Goal: Task Accomplishment & Management: Manage account settings

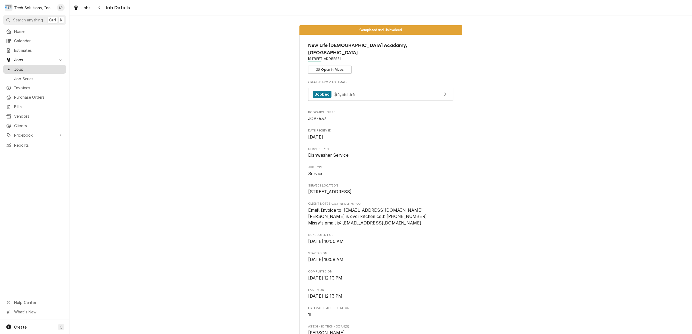
click at [17, 68] on span "Jobs" at bounding box center [38, 69] width 49 height 6
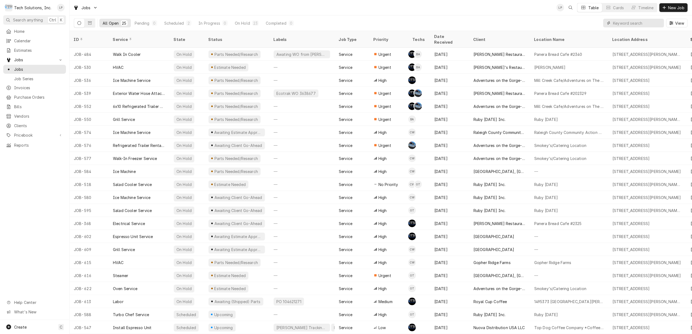
click at [629, 24] on input "Dynamic Content Wrapper" at bounding box center [637, 23] width 48 height 9
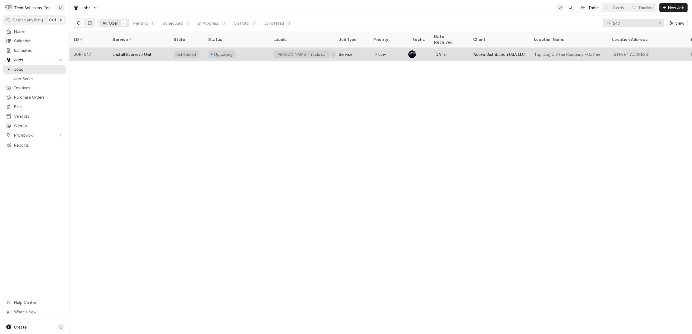
type input "547"
click at [153, 48] on div "Install Espresso Unit" at bounding box center [139, 54] width 61 height 13
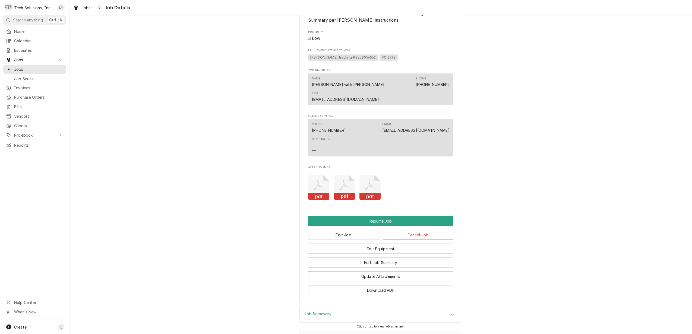
scroll to position [470, 0]
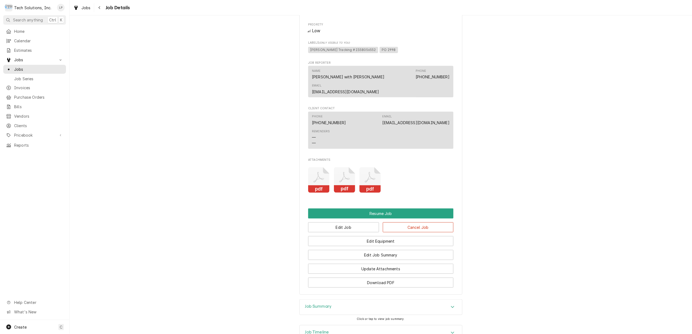
click at [315, 169] on icon "pdf" at bounding box center [318, 180] width 21 height 26
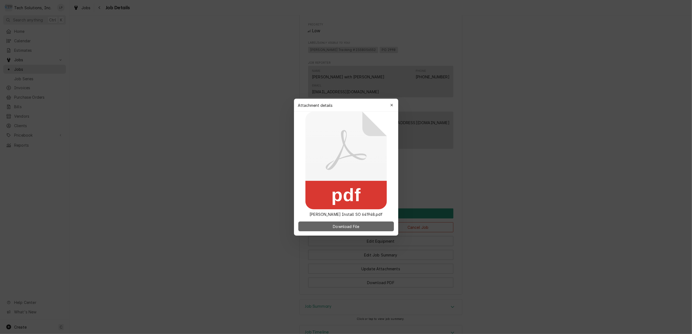
click at [353, 227] on span "Download File" at bounding box center [346, 227] width 28 height 6
click at [388, 105] on button "button" at bounding box center [391, 105] width 9 height 9
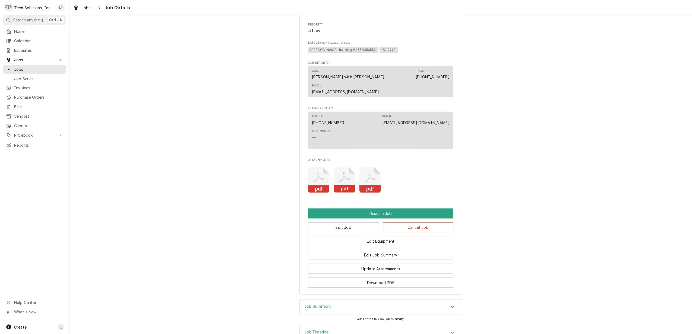
click at [329, 170] on icon "Attachments" at bounding box center [318, 180] width 21 height 26
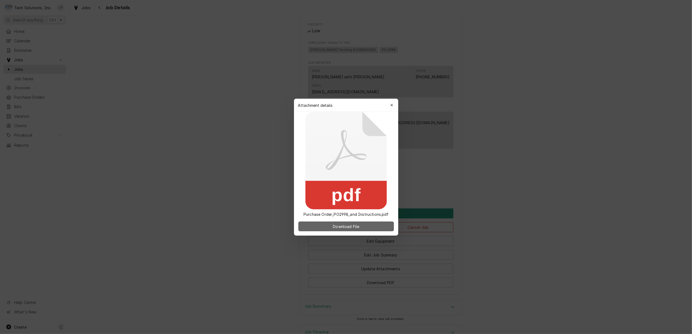
click at [353, 226] on span "Download File" at bounding box center [346, 227] width 28 height 6
click at [389, 105] on div "button" at bounding box center [391, 105] width 5 height 5
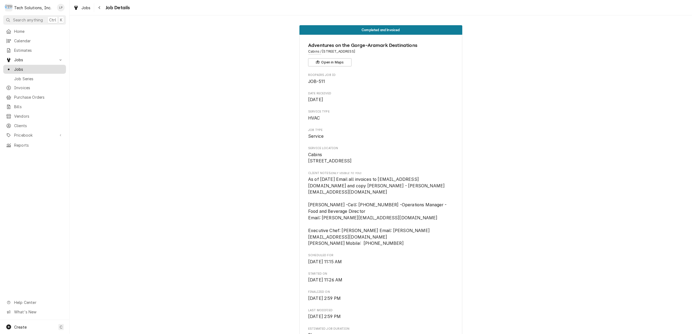
click at [17, 67] on span "Jobs" at bounding box center [38, 69] width 49 height 6
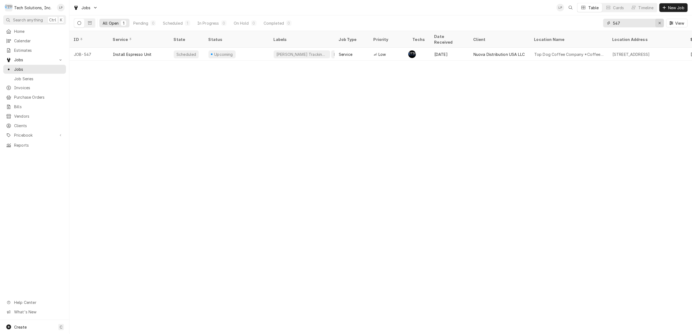
click at [657, 23] on div "Erase input" at bounding box center [659, 22] width 5 height 5
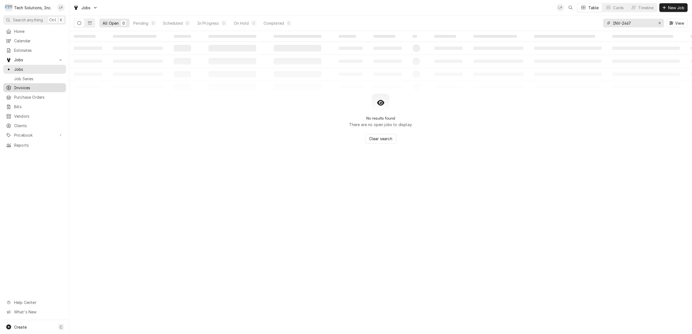
type input "INV-2467"
click at [17, 88] on span "Invoices" at bounding box center [38, 88] width 49 height 6
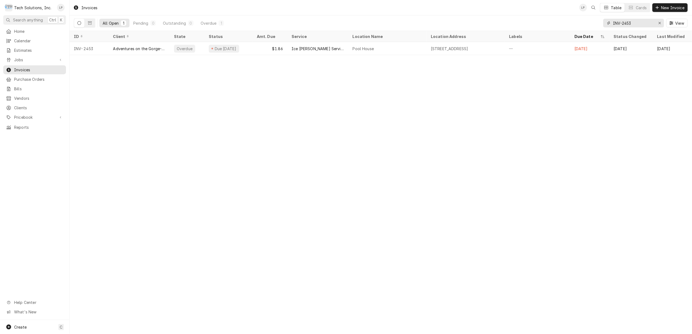
click at [638, 24] on input "INV-2453" at bounding box center [633, 23] width 41 height 9
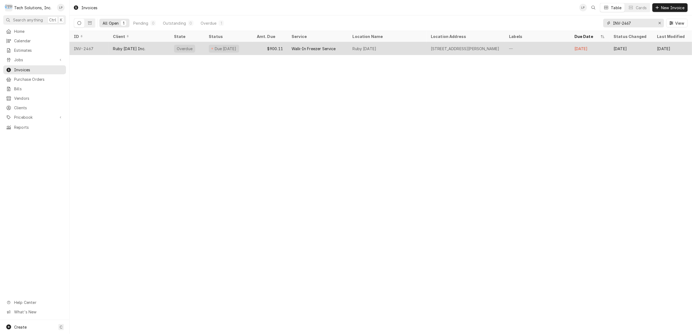
type input "INV-2467"
click at [157, 47] on div "Ruby [DATE] Inc." at bounding box center [139, 48] width 61 height 13
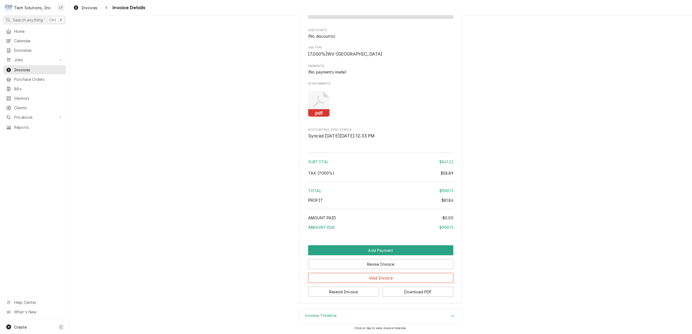
scroll to position [692, 0]
click at [378, 277] on button "Void Invoice" at bounding box center [380, 278] width 145 height 10
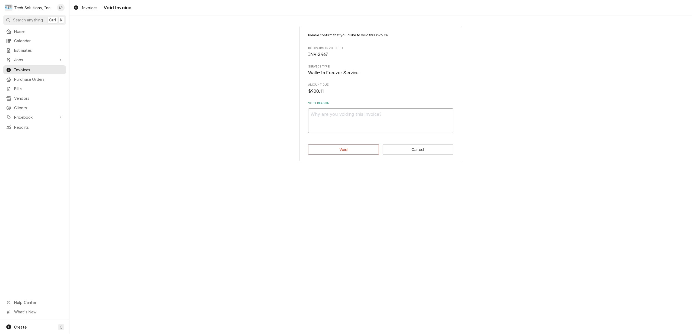
click at [333, 121] on textarea "Void Reason" at bounding box center [380, 121] width 145 height 25
type textarea "x"
type textarea "V"
type textarea "x"
type textarea "Vo"
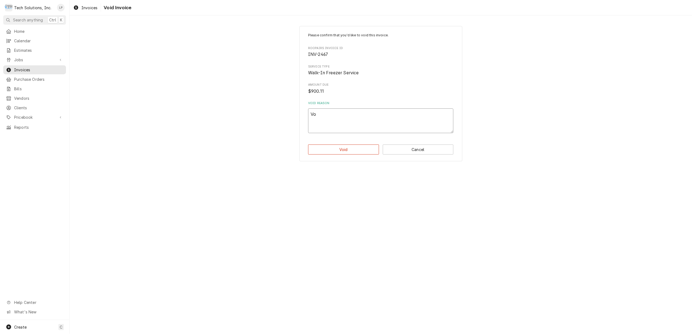
type textarea "x"
type textarea "Vod"
type textarea "x"
type textarea "Vo"
type textarea "x"
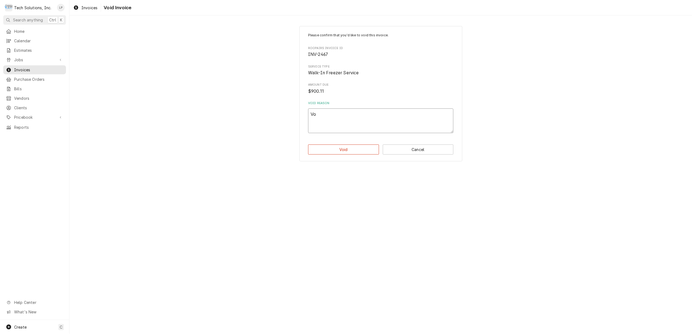
type textarea "Voi"
type textarea "x"
type textarea "Void"
type textarea "x"
type textarea "Voide"
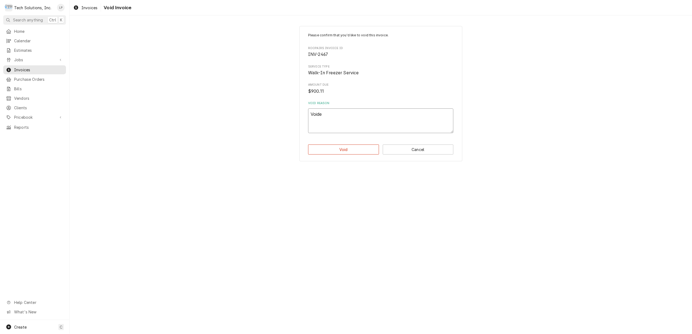
type textarea "x"
type textarea "Voided"
type textarea "x"
type textarea "Voided"
type textarea "x"
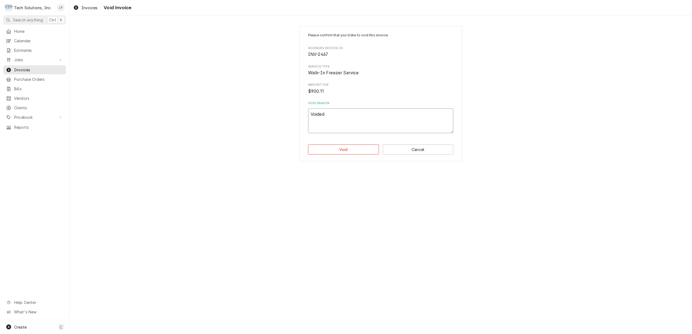
type textarea "Voided b"
type textarea "x"
type textarea "Voided be"
type textarea "x"
type textarea "Voided bec"
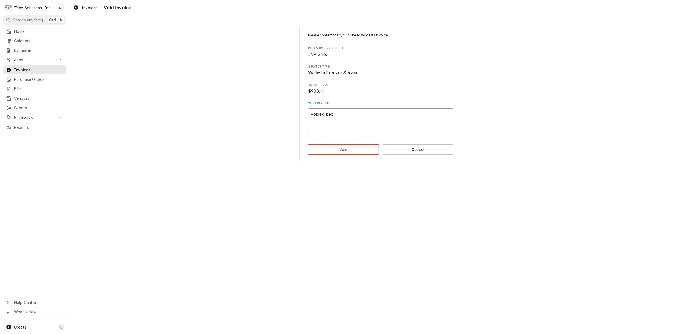
type textarea "x"
type textarea "Voided beca"
type textarea "x"
type textarea "Voided becau"
type textarea "x"
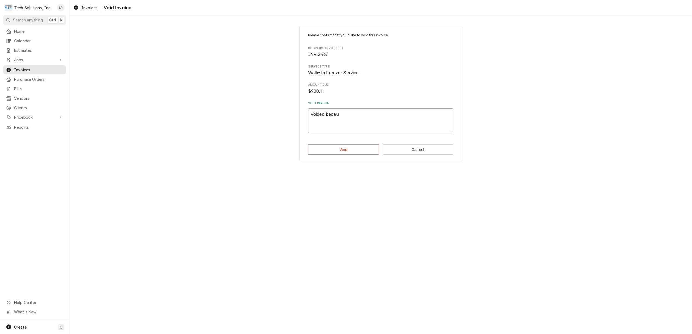
type textarea "Voided becaus"
type textarea "x"
type textarea "Voided because"
type textarea "x"
type textarea "Voided because"
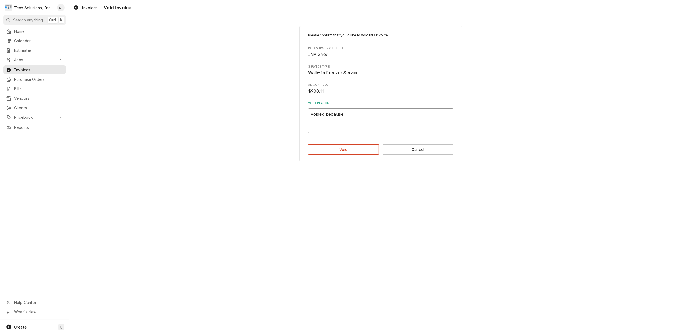
type textarea "x"
type textarea "Voided because i"
type textarea "x"
type textarea "Voided because it"
type textarea "x"
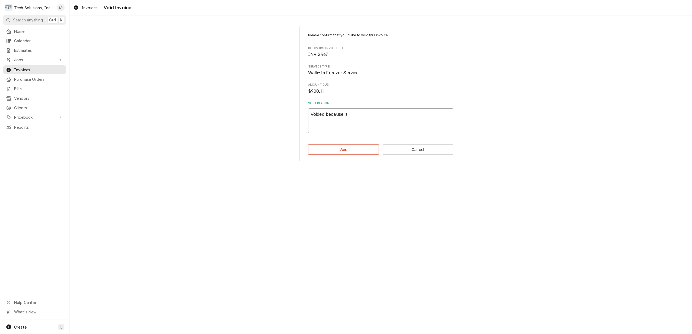
type textarea "Voided because it"
type textarea "x"
type textarea "Voided because it w"
type textarea "x"
type textarea "Voided because it wa"
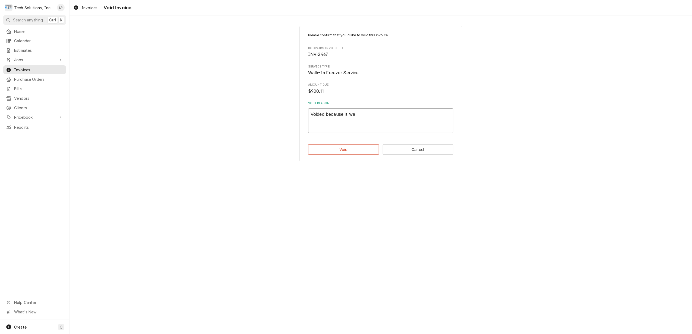
type textarea "x"
type textarea "Voided because it was"
type textarea "x"
type textarea "Voided because it was"
type textarea "x"
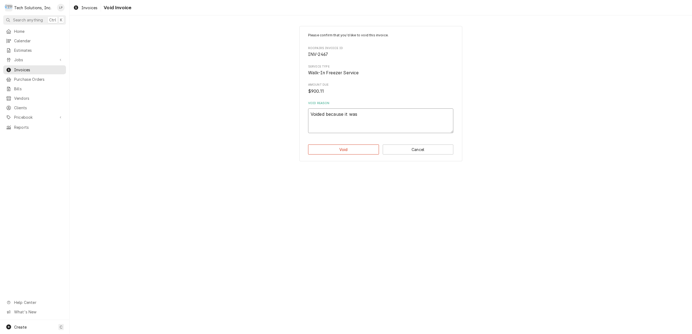
type textarea "Voided because it was i"
type textarea "x"
type textarea "Voided because it was in"
type textarea "x"
type textarea "Voided because it was inc"
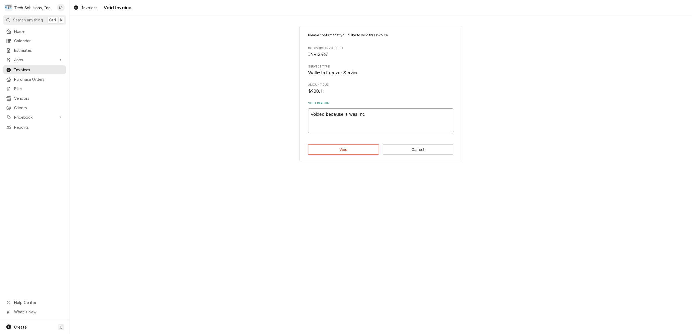
type textarea "x"
type textarea "Voided because it was incl"
type textarea "x"
type textarea "Voided because it was inclu"
type textarea "x"
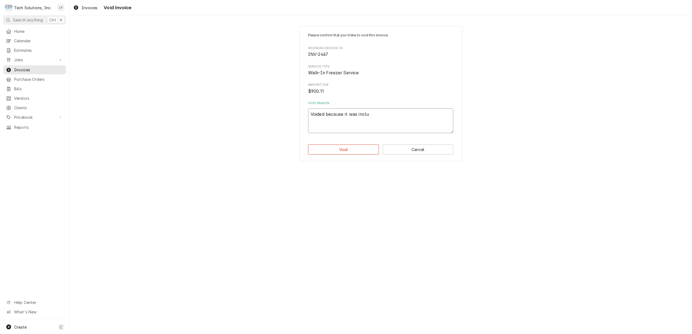
type textarea "Voided because it was includ"
type textarea "x"
type textarea "Voided because it was include"
type textarea "x"
type textarea "Voided because it was included"
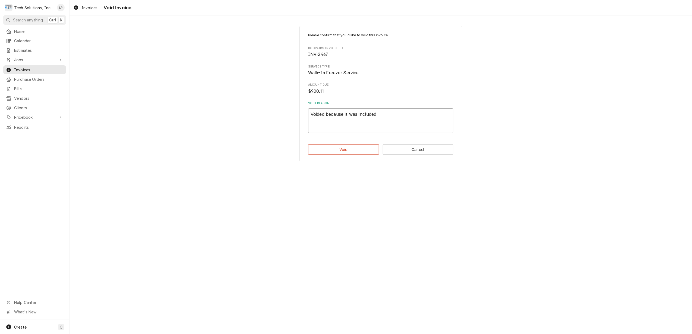
type textarea "x"
type textarea "Voided because it was included"
type textarea "x"
type textarea "Voided because it was included i"
type textarea "x"
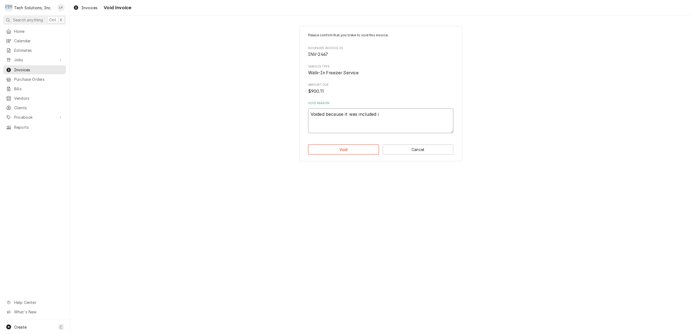
type textarea "Voided because it was included in"
type textarea "x"
type textarea "Voided because it was included in"
type textarea "x"
type textarea "Voided because it was included in e"
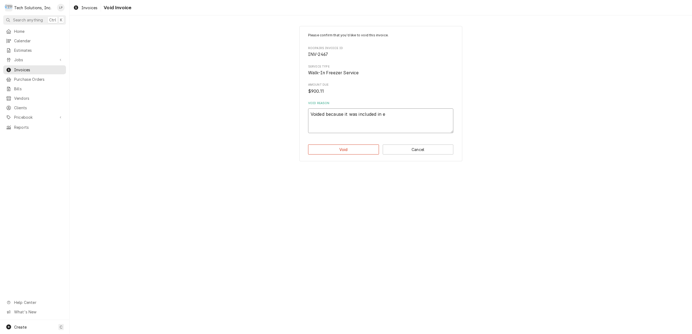
type textarea "x"
type textarea "Voided because it was included in es"
type textarea "x"
type textarea "Voided because it was included in est"
type textarea "x"
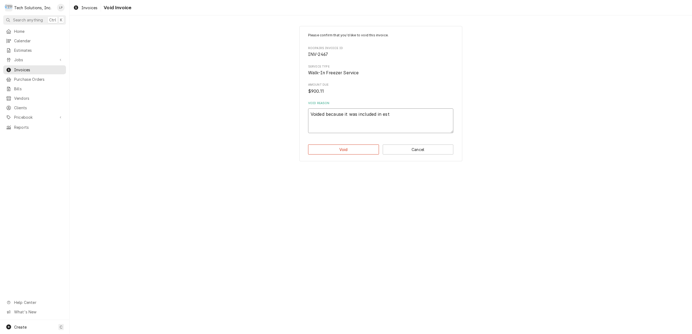
type textarea "Voided because it was included in esti"
type textarea "x"
type textarea "Voided because it was included in estim"
type textarea "x"
type textarea "Voided because it was included in estima"
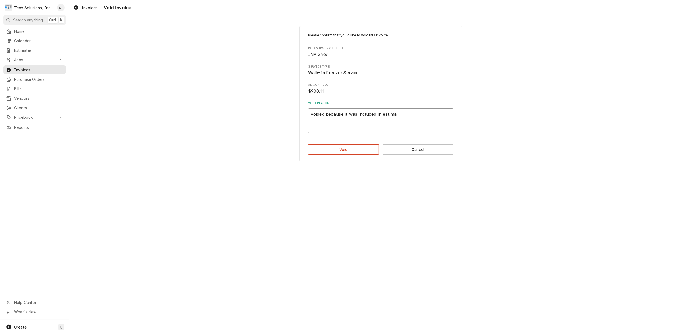
type textarea "x"
type textarea "Voided because it was included in estimat"
type textarea "x"
type textarea "Voided because it was included in estimate"
click at [415, 148] on button "Cancel" at bounding box center [418, 150] width 71 height 10
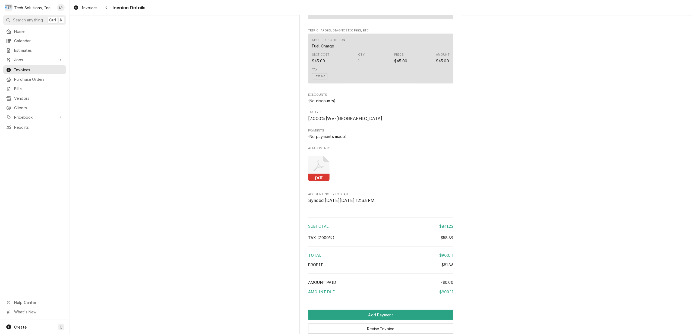
scroll to position [692, 0]
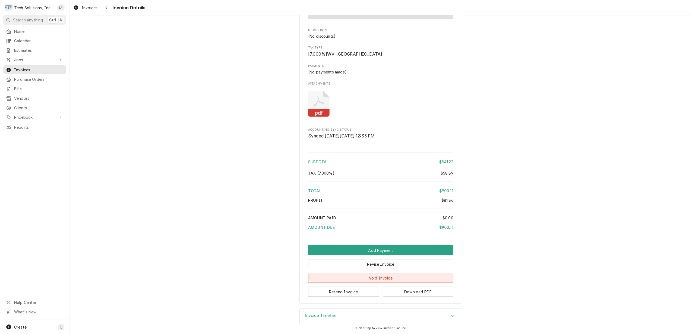
click at [352, 276] on button "Void Invoice" at bounding box center [380, 278] width 145 height 10
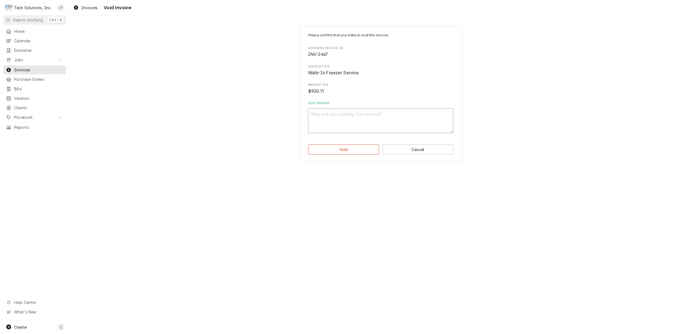
click at [365, 113] on textarea "Void Reason" at bounding box center [380, 121] width 145 height 25
type textarea "x"
type textarea "J"
type textarea "x"
type textarea "Jo"
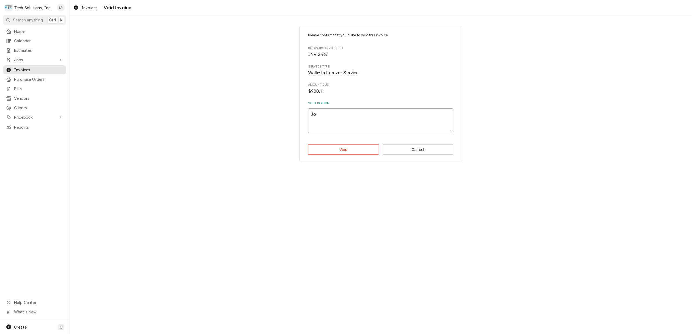
type textarea "x"
type textarea "Joe"
type textarea "x"
type textarea "Joe"
type textarea "x"
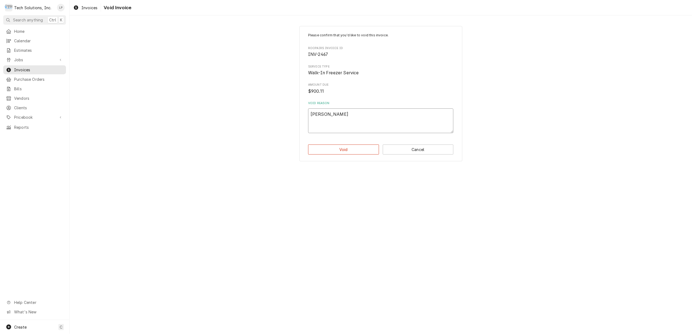
type textarea "Joe s"
type textarea "x"
type textarea "Joe sa"
type textarea "x"
type textarea "Joe sai"
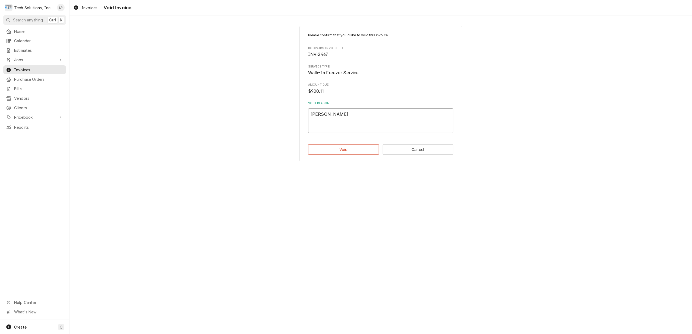
type textarea "x"
type textarea "Joe said"
type textarea "x"
type textarea "Joe said"
type textarea "x"
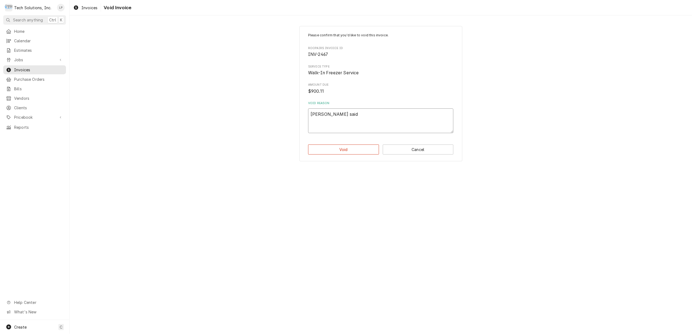
type textarea "Joe said t"
type textarea "x"
type textarea "Joe said to"
type textarea "x"
type textarea "Joe said to"
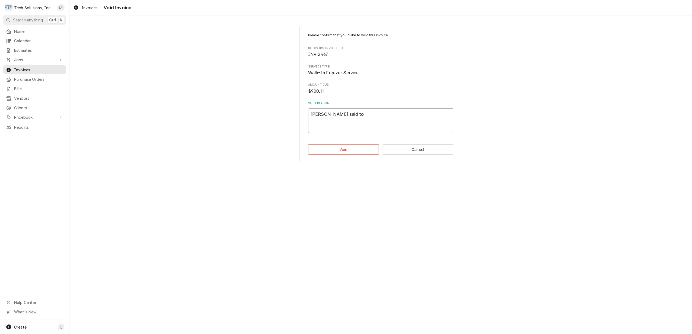
type textarea "x"
type textarea "Joe said to v"
type textarea "x"
type textarea "Joe said to vo"
type textarea "x"
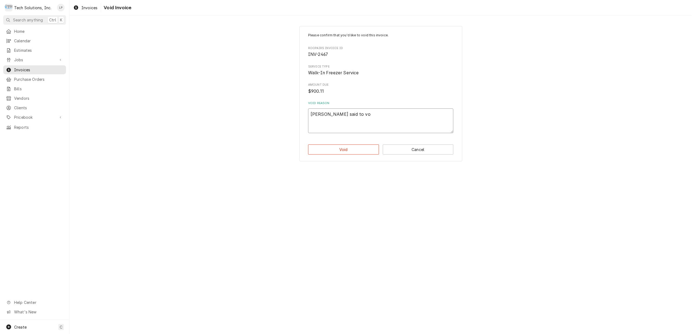
type textarea "Joe said to voi"
type textarea "x"
type textarea "Joe said to vo"
type textarea "x"
type textarea "Joe said to v"
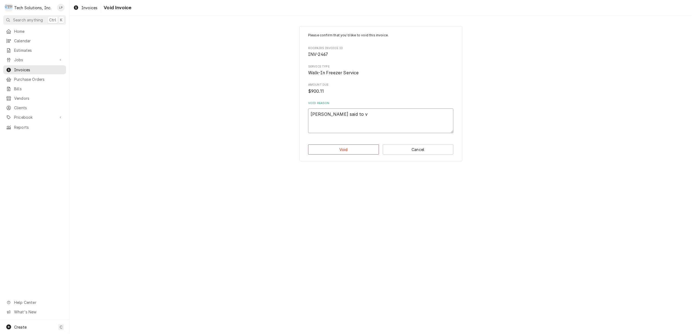
type textarea "x"
type textarea "Joe said to"
type textarea "x"
type textarea "Joe said to"
type textarea "x"
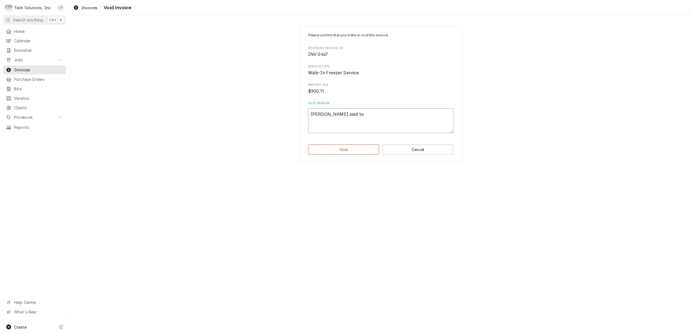
type textarea "Joe said t"
type textarea "x"
type textarea "Joe said"
type textarea "x"
type textarea "Joe said"
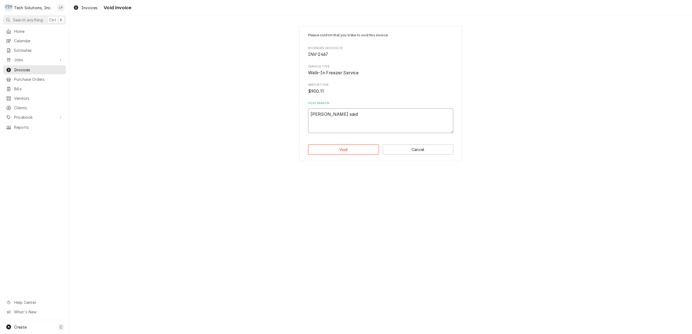
type textarea "x"
type textarea "Joe sai"
type textarea "x"
type textarea "Joe sa"
type textarea "x"
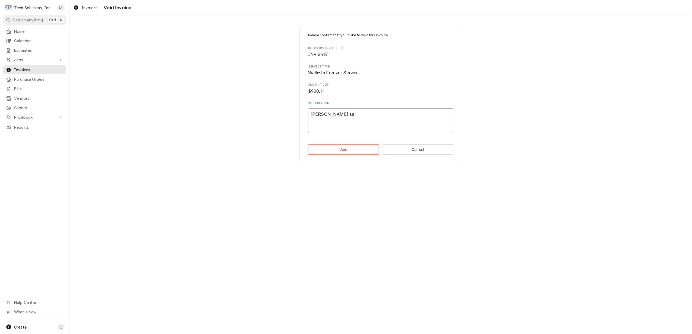
type textarea "Joe s"
type textarea "x"
type textarea "Joe"
type textarea "x"
type textarea "Joe"
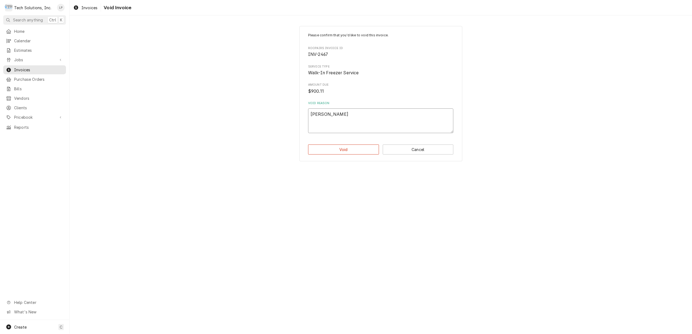
type textarea "x"
type textarea "Jo"
type textarea "x"
type textarea "J"
type textarea "x"
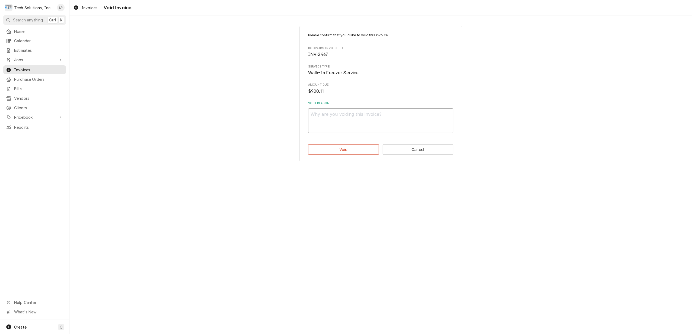
type textarea "x"
type textarea "O"
type textarea "x"
type textarea "On"
type textarea "x"
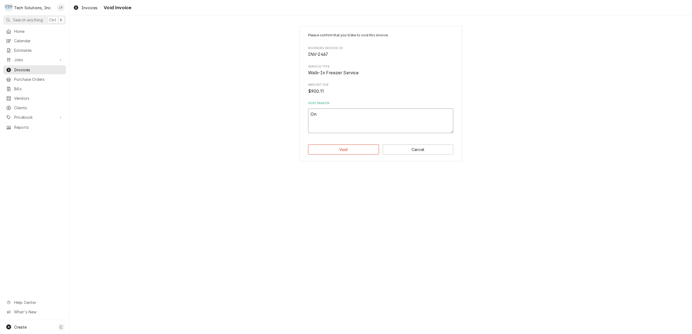
type textarea "On"
type textarea "x"
type textarea "On 8"
type textarea "x"
type textarea "On 8/"
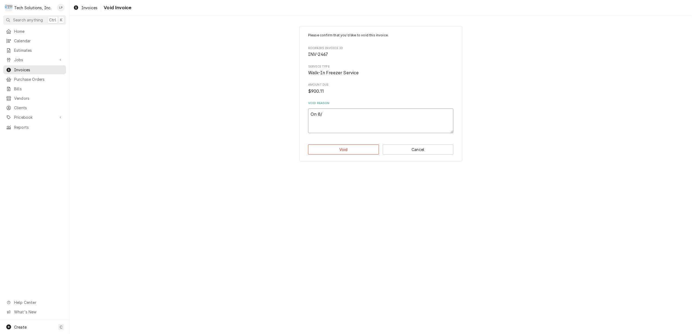
type textarea "x"
type textarea "On 8/2"
type textarea "x"
type textarea "On 8/27"
type textarea "x"
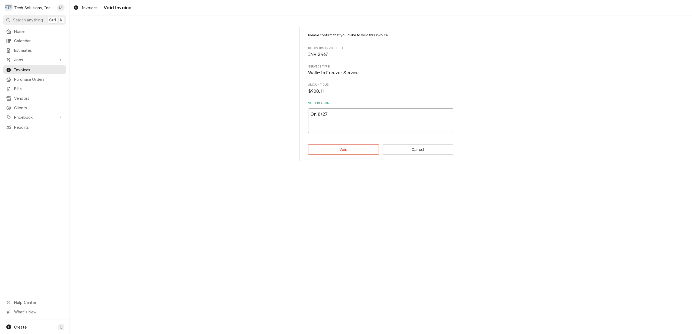
type textarea "On 8/27/"
type textarea "x"
type textarea "On 8/27/2"
type textarea "x"
type textarea "On 8/27/25"
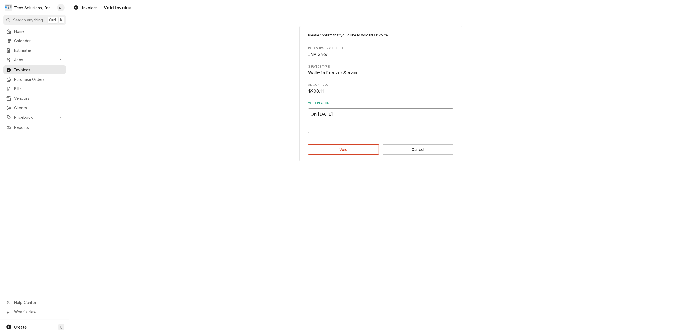
type textarea "x"
type textarea "On 8/27/25"
type textarea "x"
type textarea "On 8/27/25 j"
type textarea "x"
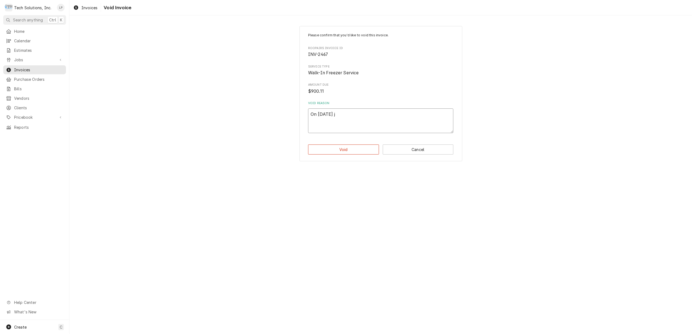
type textarea "On 8/27/25 jo"
type textarea "x"
type textarea "On 8/27/25 joe"
type textarea "x"
type textarea "On 8/27/25 joe"
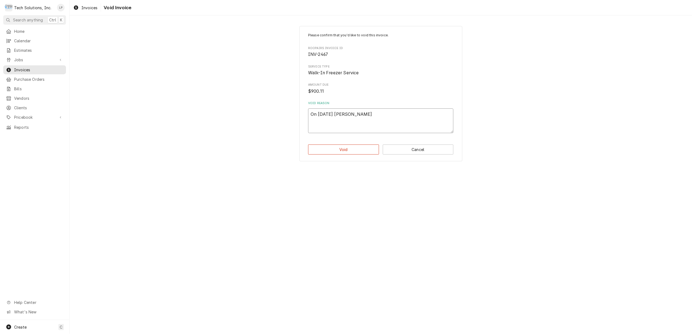
type textarea "x"
type textarea "On 8/27/25 joe"
type textarea "x"
type textarea "On 8/27/25 jo"
type textarea "x"
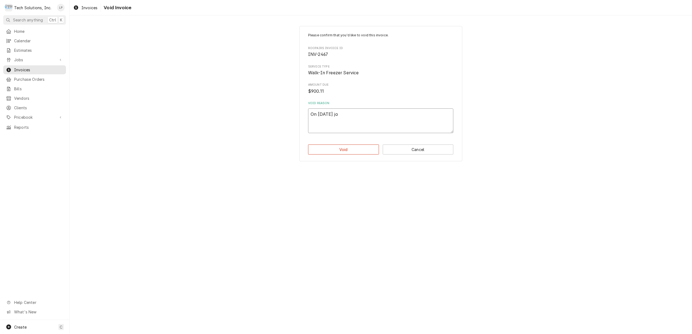
type textarea "On 8/27/25 j"
type textarea "x"
type textarea "On 8/27/25"
type textarea "x"
type textarea "On 8/27/25 J"
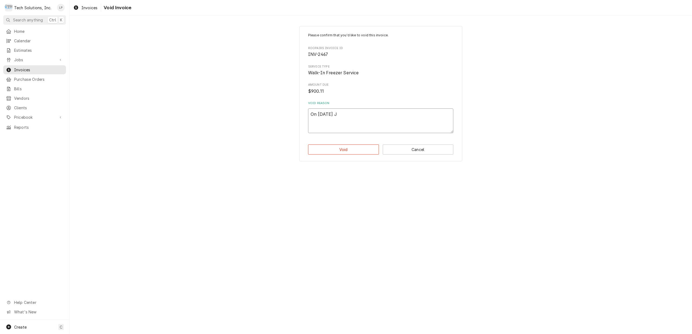
type textarea "x"
type textarea "On 8/27/25 Jo"
type textarea "x"
type textarea "On 8/27/25 Joe"
type textarea "x"
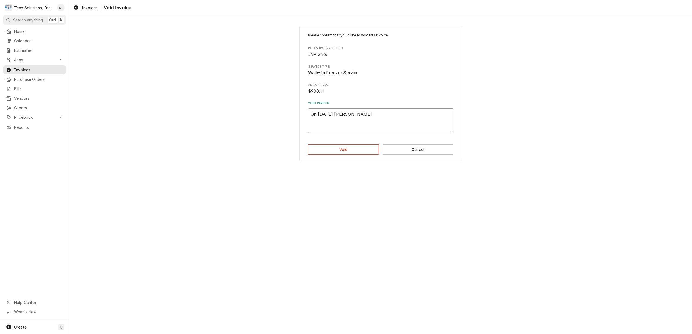
type textarea "On 8/27/25 Joe"
type textarea "x"
type textarea "On 8/27/25 Joe s"
type textarea "x"
type textarea "On 8/27/25 Joe sa"
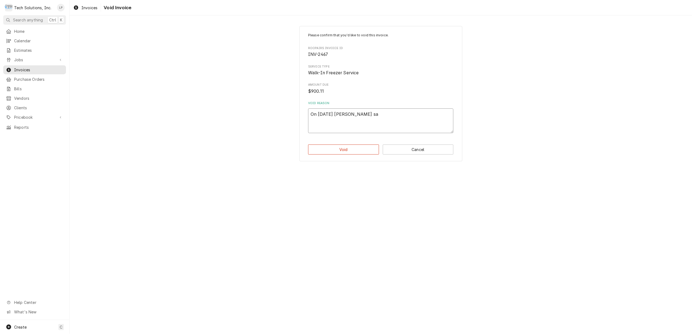
type textarea "x"
type textarea "On 8/27/25 Joe sai"
drag, startPoint x: 310, startPoint y: 117, endPoint x: 382, endPoint y: 122, distance: 71.3
click at [382, 122] on textarea "On 8/27/25 Joe said to void this. He included this on an estimate that was jobb…" at bounding box center [380, 121] width 145 height 25
click at [424, 150] on button "Cancel" at bounding box center [418, 150] width 71 height 10
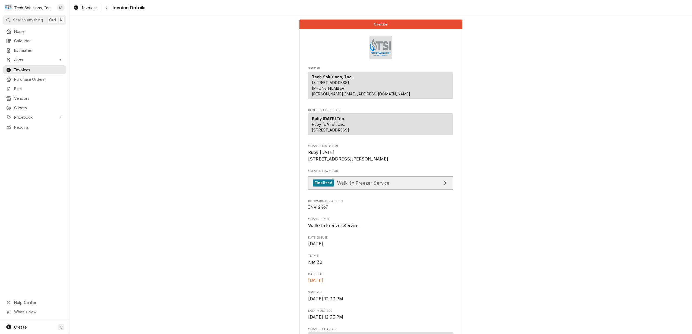
click at [374, 186] on span "Walk-In Freezer Service" at bounding box center [363, 182] width 52 height 5
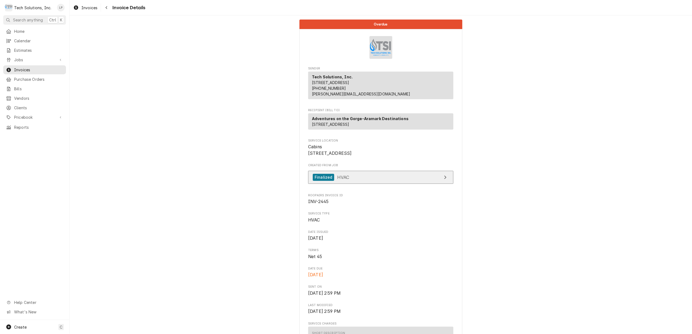
click at [341, 180] on span "HVAC" at bounding box center [343, 176] width 12 height 5
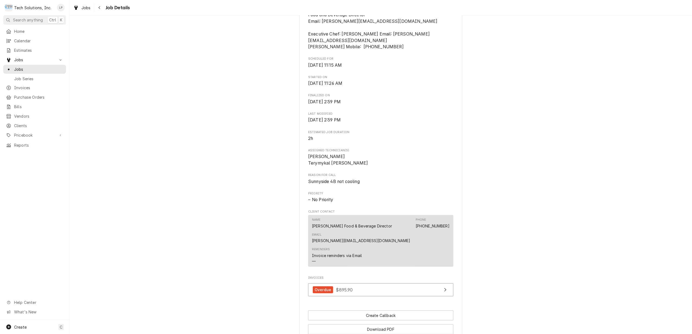
scroll to position [217, 0]
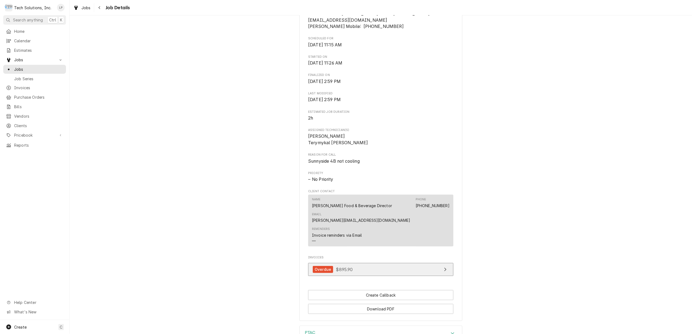
click at [424, 263] on link "Overdue $895.90" at bounding box center [380, 269] width 145 height 13
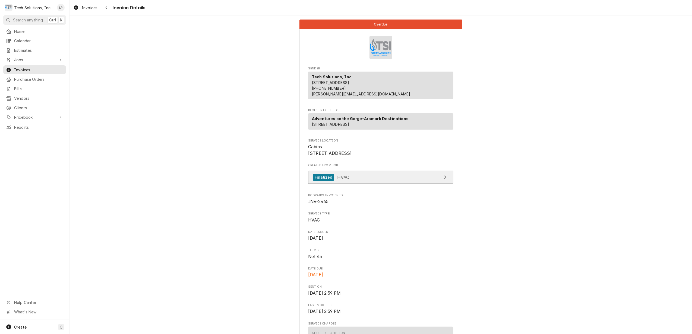
click at [404, 184] on link "Finalized HVAC" at bounding box center [380, 177] width 145 height 13
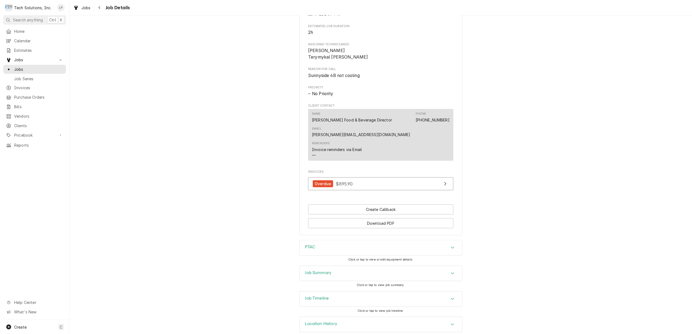
scroll to position [306, 0]
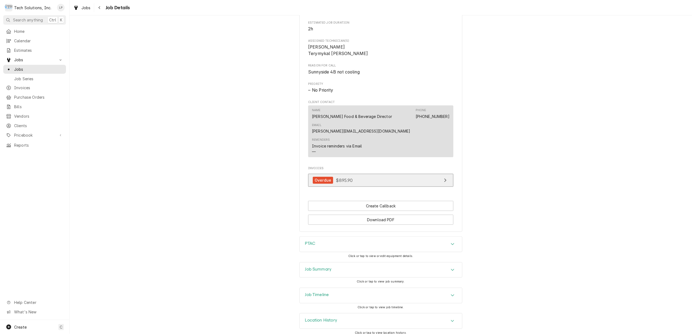
click at [376, 175] on link "Overdue $895.90" at bounding box center [380, 180] width 145 height 13
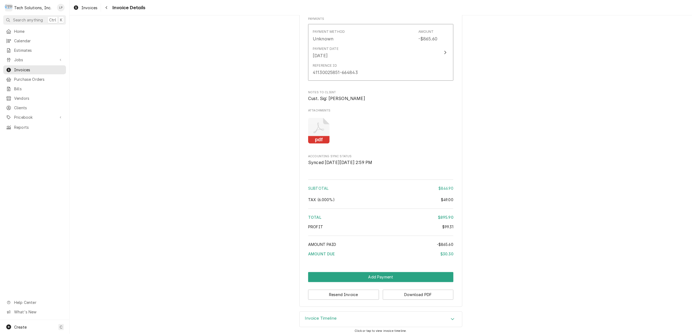
scroll to position [912, 0]
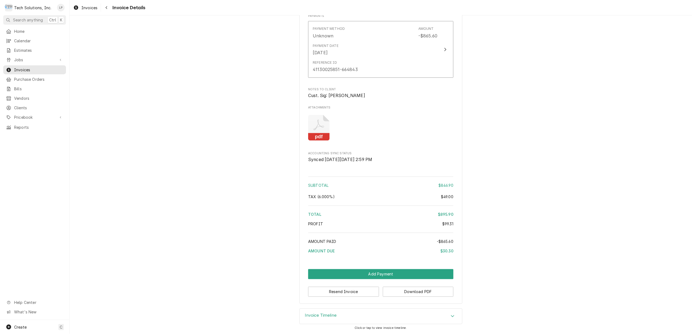
click at [444, 317] on div "Invoice Timeline" at bounding box center [381, 316] width 162 height 15
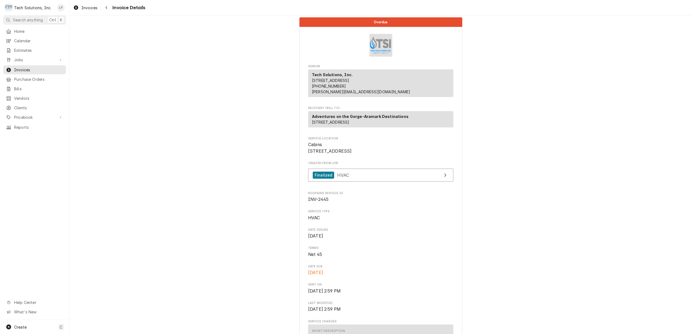
scroll to position [0, 0]
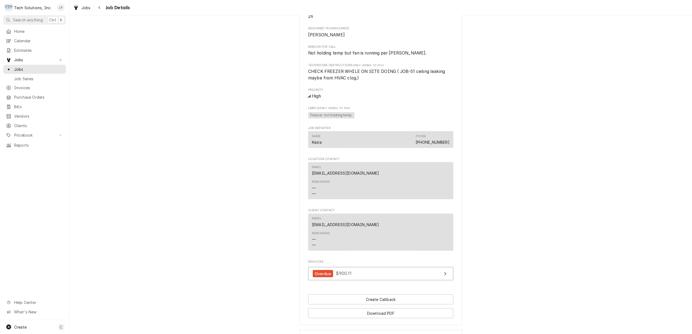
scroll to position [520, 0]
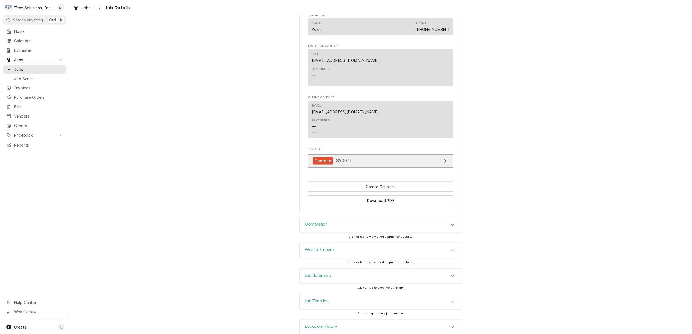
click at [347, 157] on div "Overdue $900.11" at bounding box center [332, 160] width 39 height 7
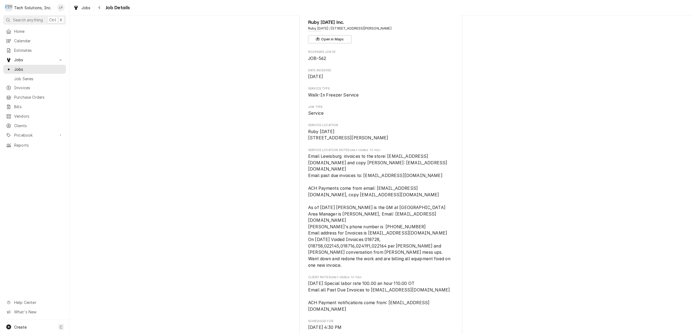
scroll to position [0, 0]
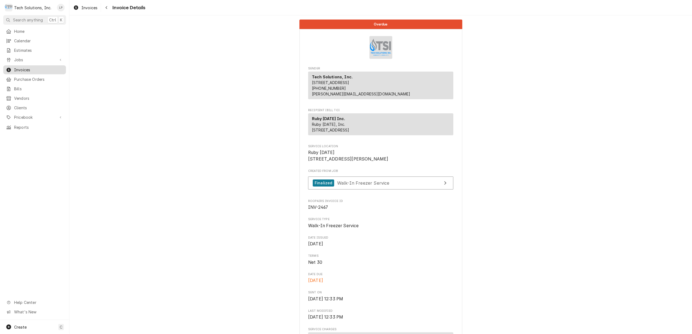
click at [23, 69] on span "Invoices" at bounding box center [38, 70] width 49 height 6
